Goal: Transaction & Acquisition: Purchase product/service

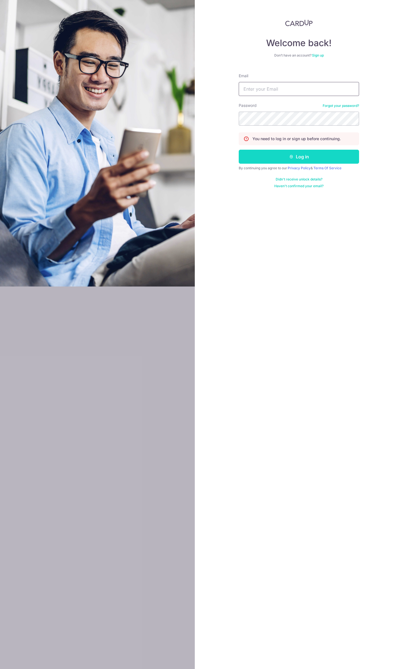
type input "giga735@msn.com"
click at [286, 152] on button "Log in" at bounding box center [299, 157] width 120 height 14
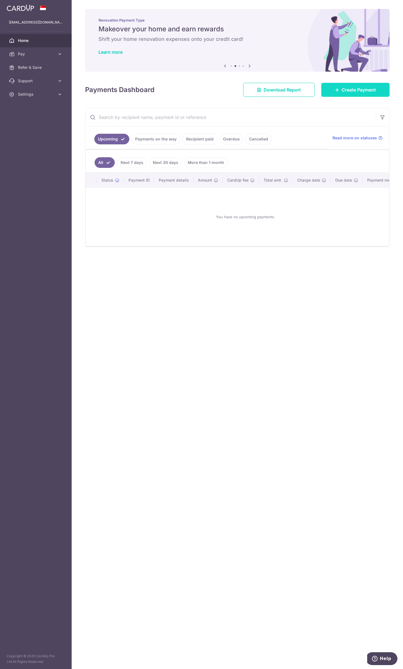
click at [343, 91] on span "Create Payment" at bounding box center [359, 89] width 34 height 7
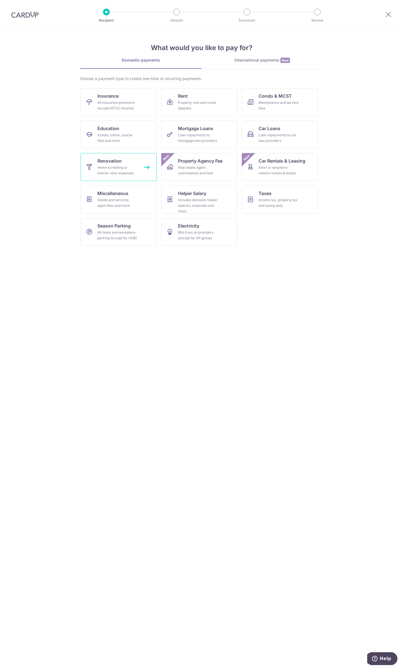
click at [120, 168] on div "Home furnishing or interior reno-expenses" at bounding box center [117, 170] width 40 height 11
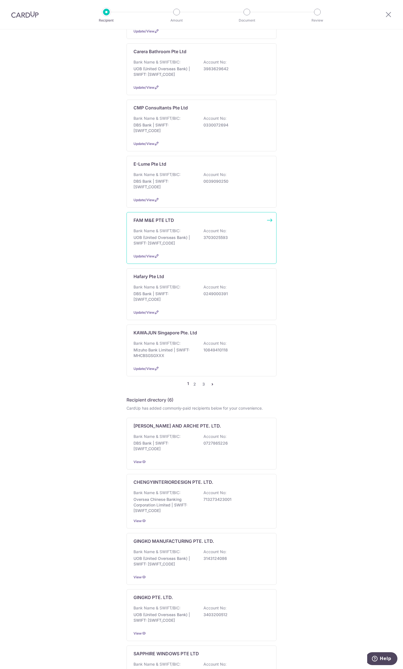
scroll to position [280, 0]
click at [202, 380] on link "3" at bounding box center [203, 383] width 7 height 7
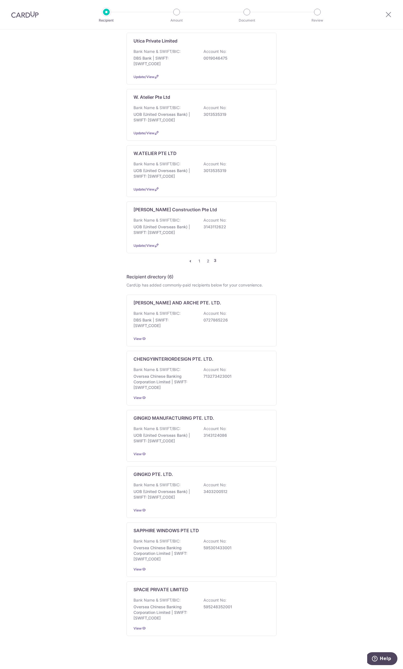
scroll to position [0, 0]
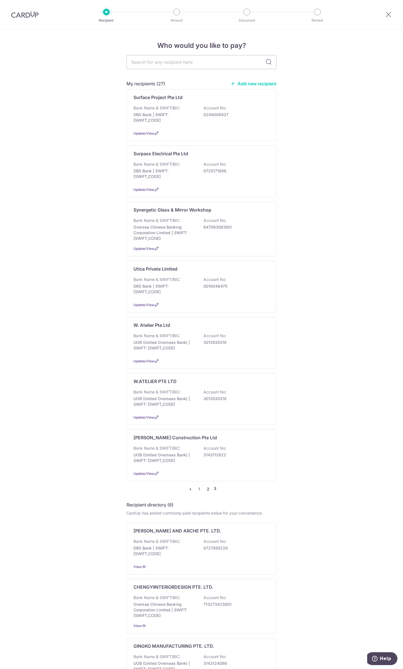
click at [205, 486] on link "2" at bounding box center [208, 489] width 7 height 7
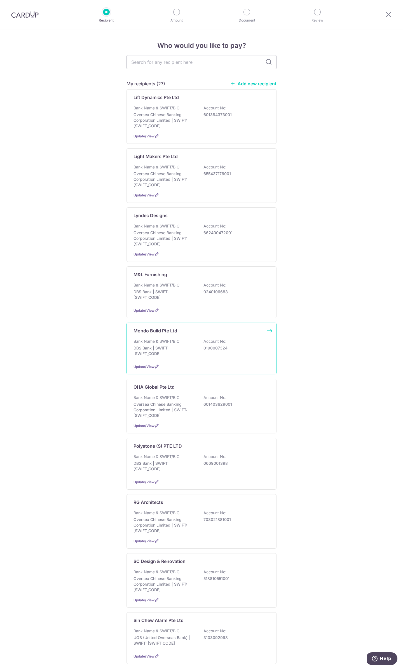
click at [159, 330] on p "Mondo Build Pte Ltd" at bounding box center [155, 330] width 44 height 7
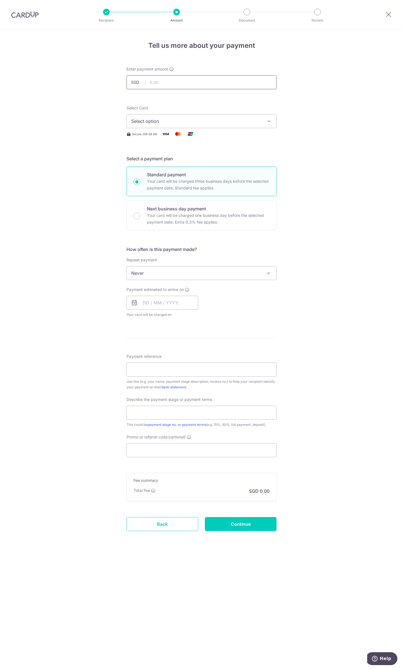
click at [164, 80] on input "text" at bounding box center [201, 82] width 150 height 14
type input "3,486.53"
click at [161, 304] on input "text" at bounding box center [162, 303] width 72 height 14
drag, startPoint x: 182, startPoint y: 353, endPoint x: 238, endPoint y: 313, distance: 69.2
click at [182, 353] on link "9" at bounding box center [182, 353] width 9 height 9
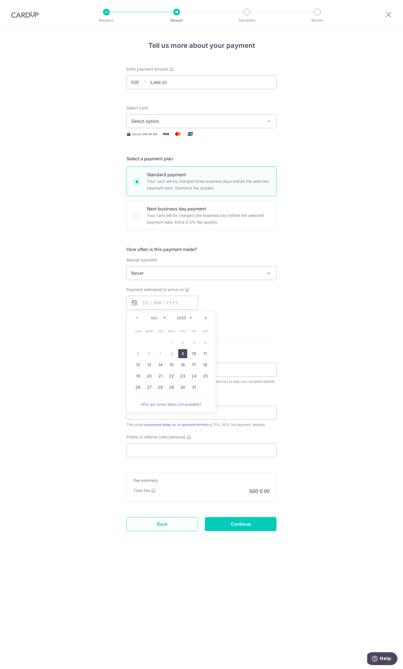
type input "09/10/2025"
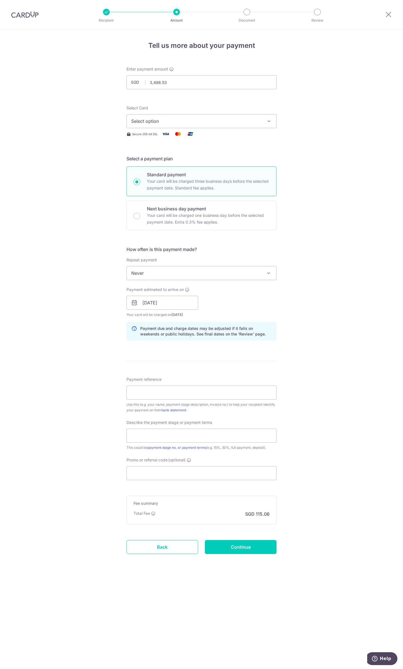
click at [247, 289] on div "Payment estimated to arrive on 09/10/2025 Prev Next Oct Nov Dec 2025 2026 2027 …" at bounding box center [201, 302] width 157 height 31
click at [170, 117] on button "Select option" at bounding box center [201, 121] width 150 height 14
click at [165, 164] on span "**** 4949" at bounding box center [156, 161] width 22 height 7
click at [180, 394] on input "Payment reference" at bounding box center [201, 392] width 150 height 14
type input "Invoice 00058264"
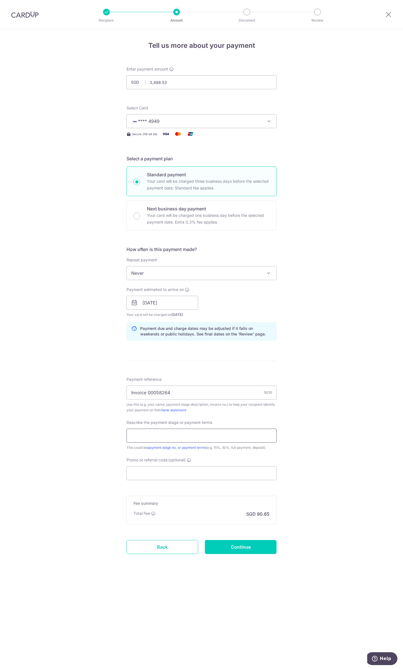
click at [199, 437] on input "text" at bounding box center [201, 436] width 150 height 14
type input "Balance payment"
click at [205, 477] on input "Promo or referral code (optional)" at bounding box center [201, 473] width 150 height 14
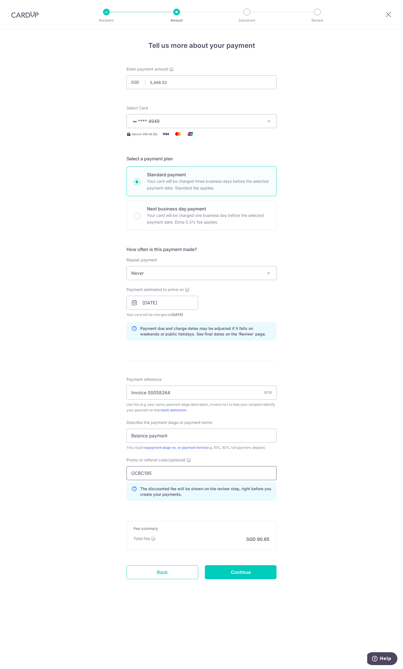
type input "OCBC195"
